Goal: Task Accomplishment & Management: Manage account settings

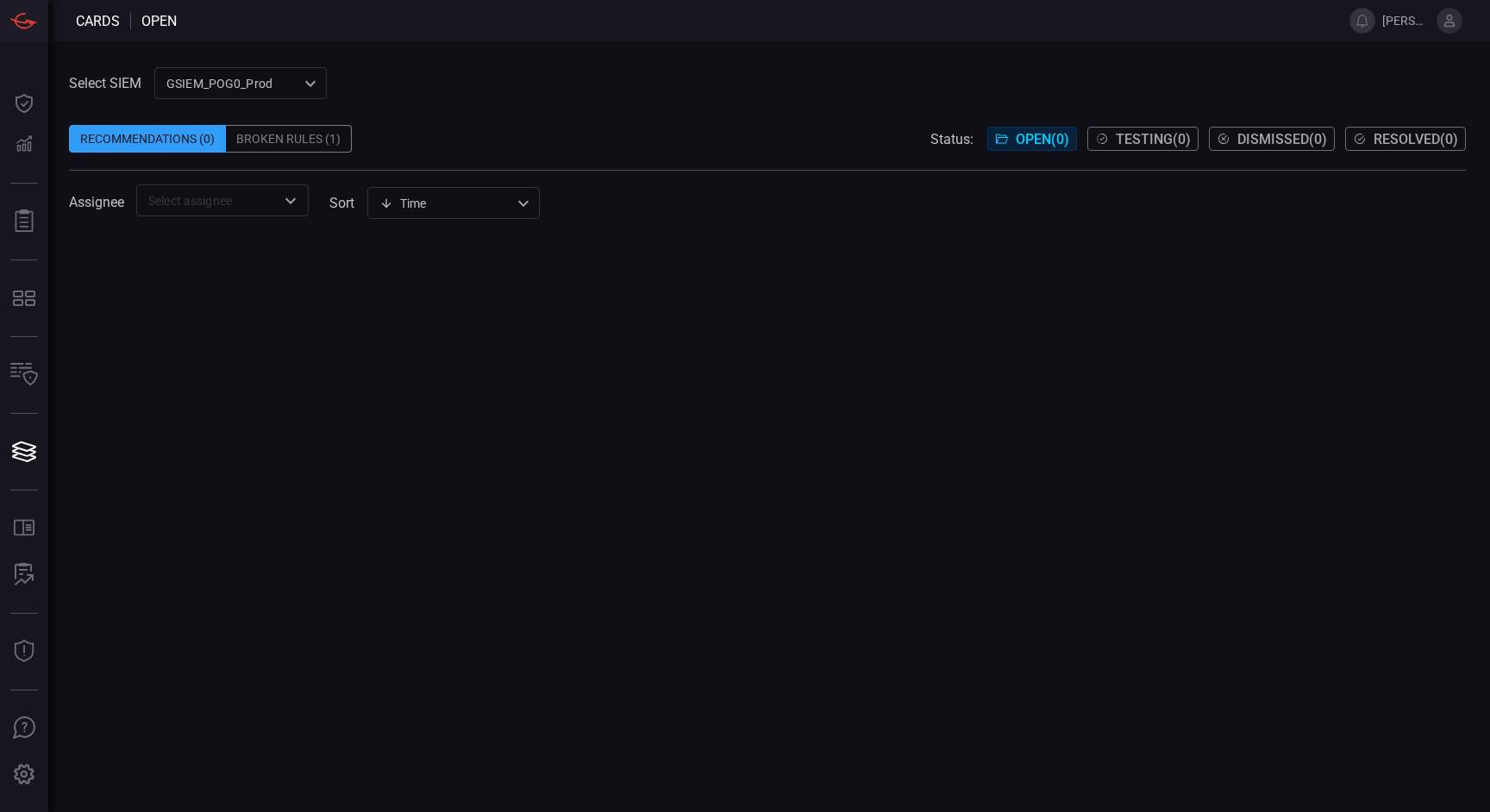
click at [1379, 22] on span at bounding box center [1379, 21] width 7 height 41
click at [1404, 22] on span "[PERSON_NAME].[PERSON_NAME]" at bounding box center [1406, 20] width 47 height 13
click at [1442, 22] on icon at bounding box center [1449, 20] width 15 height 15
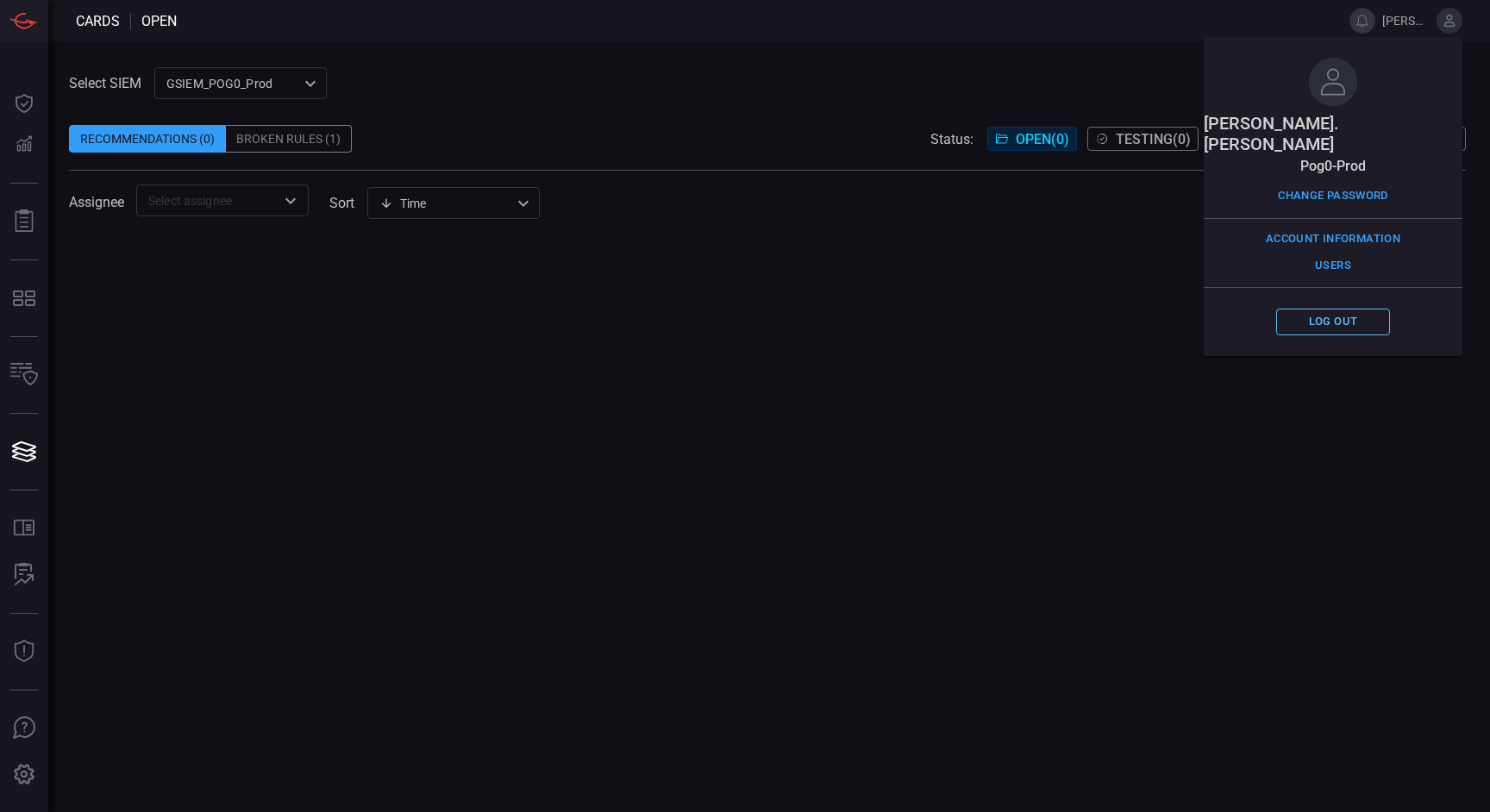
click at [1333, 309] on button "Log out" at bounding box center [1333, 322] width 114 height 27
